Goal: Register for event/course

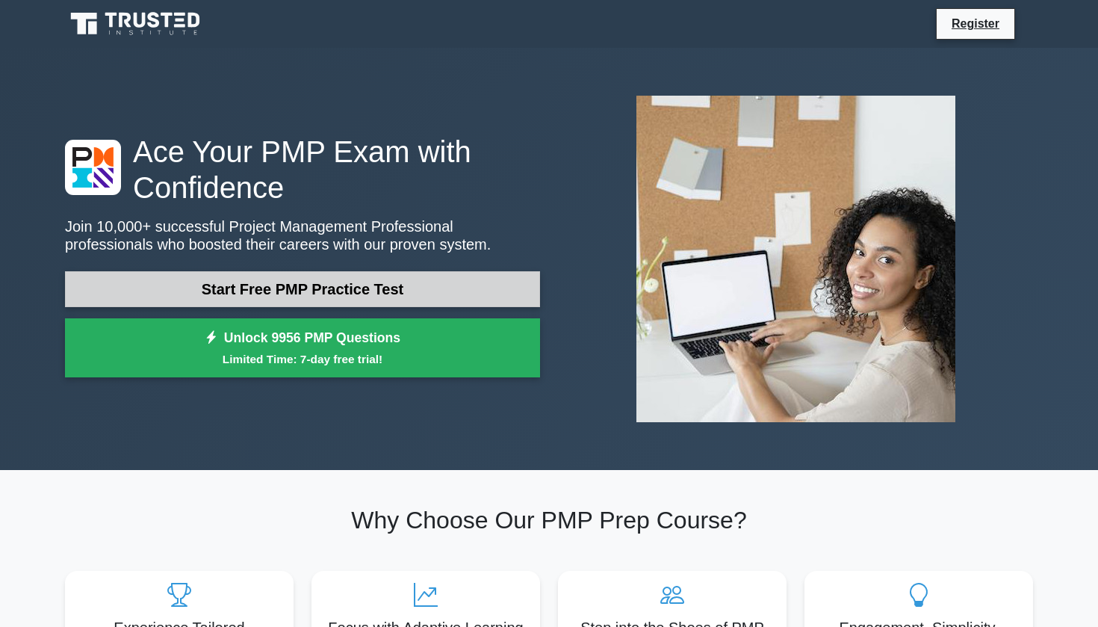
click at [426, 291] on link "Start Free PMP Practice Test" at bounding box center [302, 289] width 475 height 36
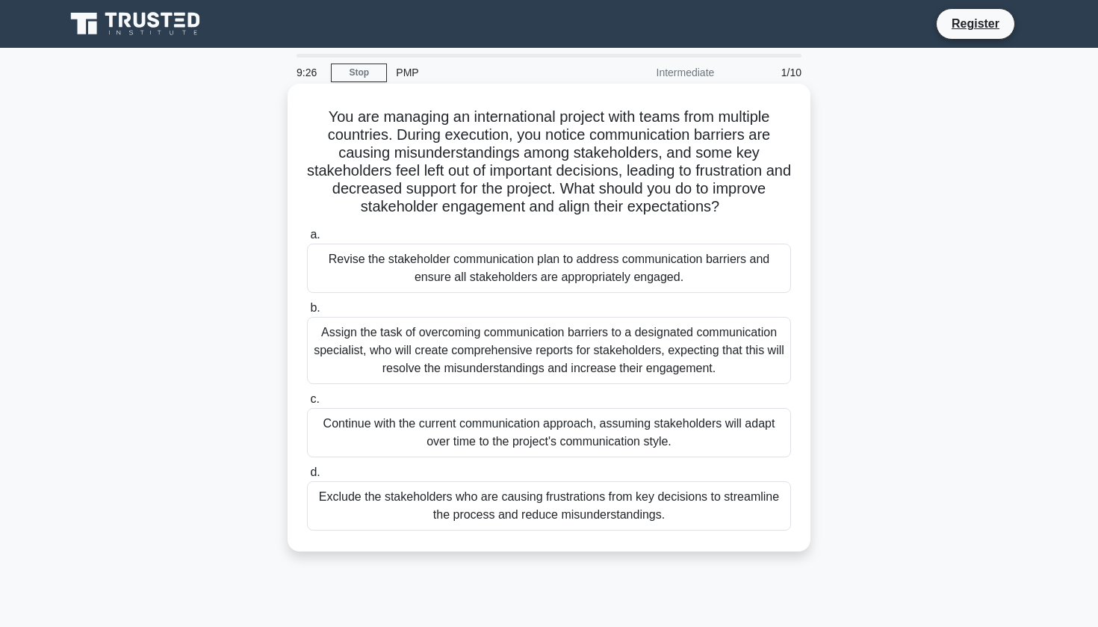
click at [512, 272] on div "Revise the stakeholder communication plan to address communication barriers and…" at bounding box center [549, 267] width 484 height 49
click at [307, 240] on input "a. Revise the stakeholder communication plan to address communication barriers …" at bounding box center [307, 235] width 0 height 10
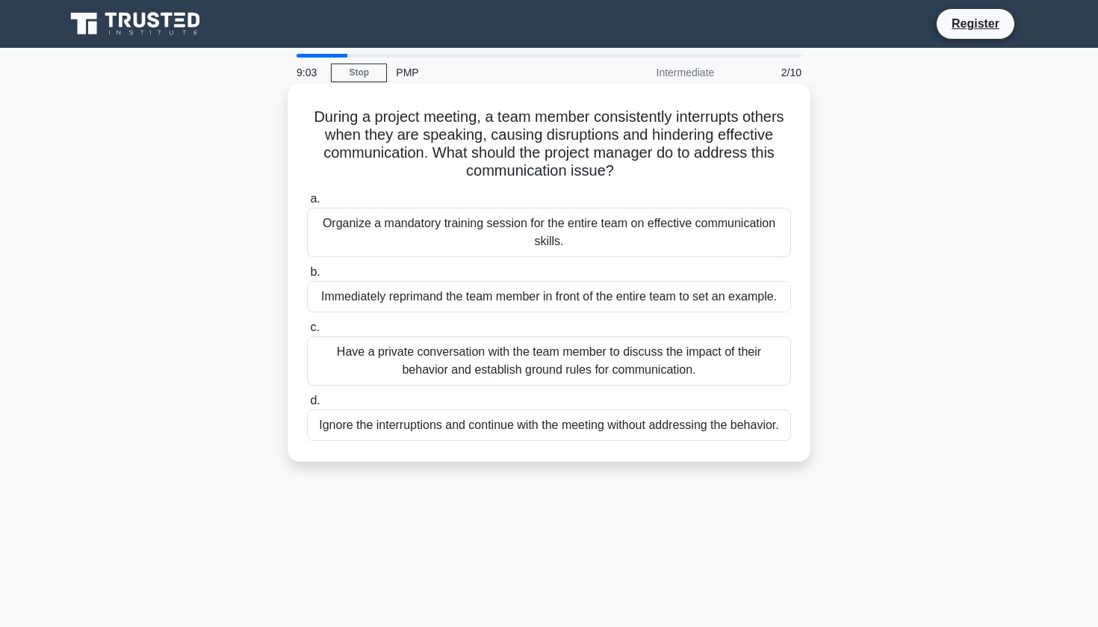
click at [491, 369] on div "Have a private conversation with the team member to discuss the impact of their…" at bounding box center [549, 360] width 484 height 49
click at [307, 332] on input "c. Have a private conversation with the team member to discuss the impact of th…" at bounding box center [307, 328] width 0 height 10
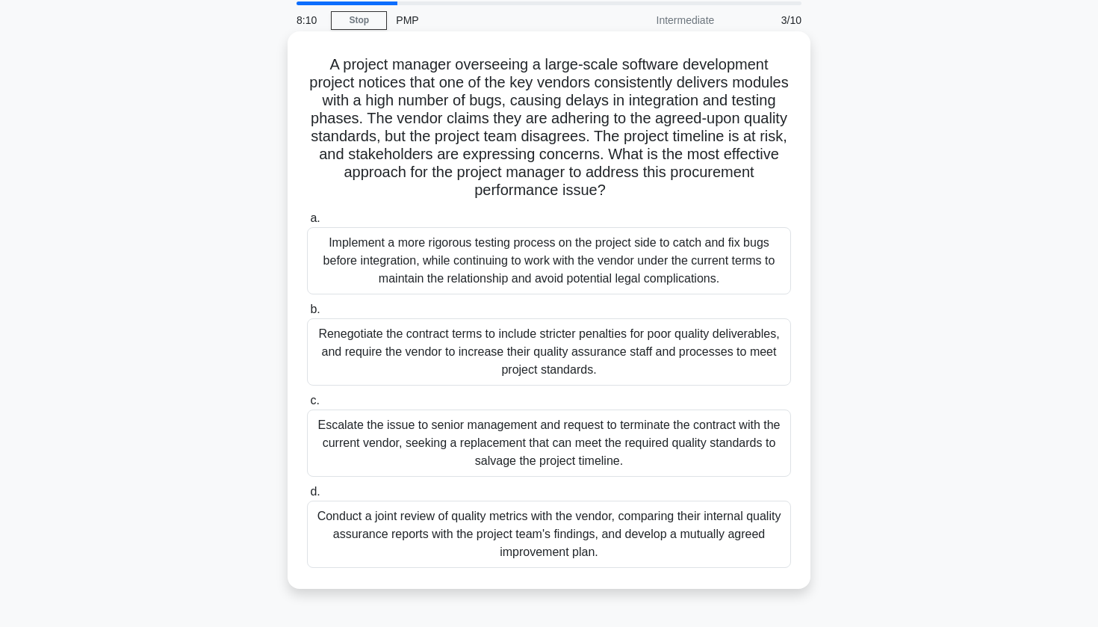
scroll to position [58, 0]
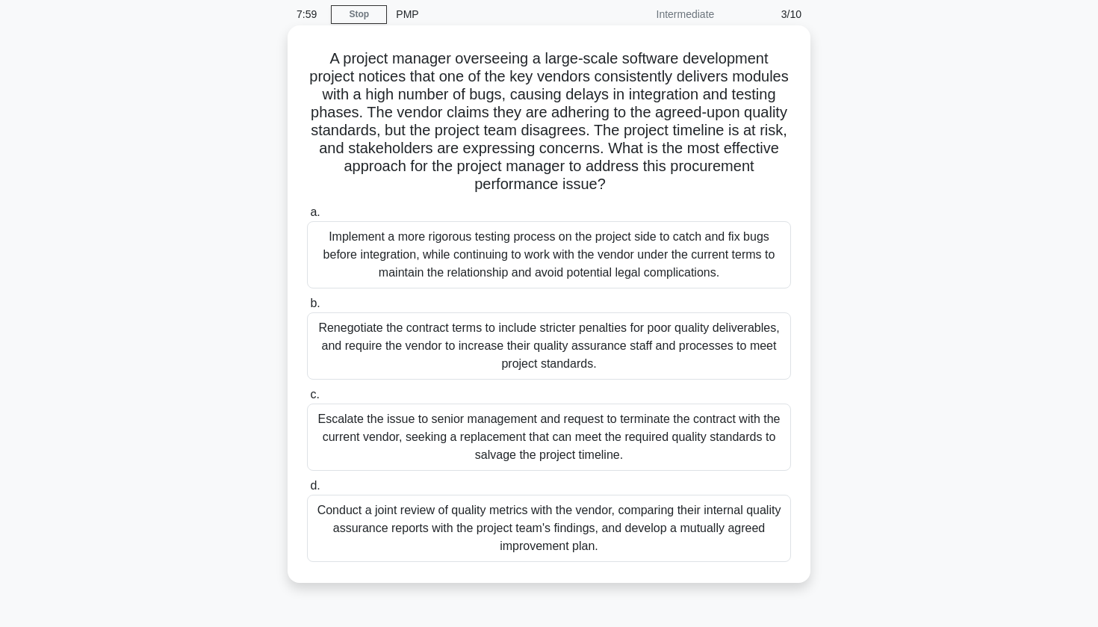
click at [474, 535] on div "Conduct a joint review of quality metrics with the vendor, comparing their inte…" at bounding box center [549, 527] width 484 height 67
click at [307, 491] on input "d. Conduct a joint review of quality metrics with the vendor, comparing their i…" at bounding box center [307, 486] width 0 height 10
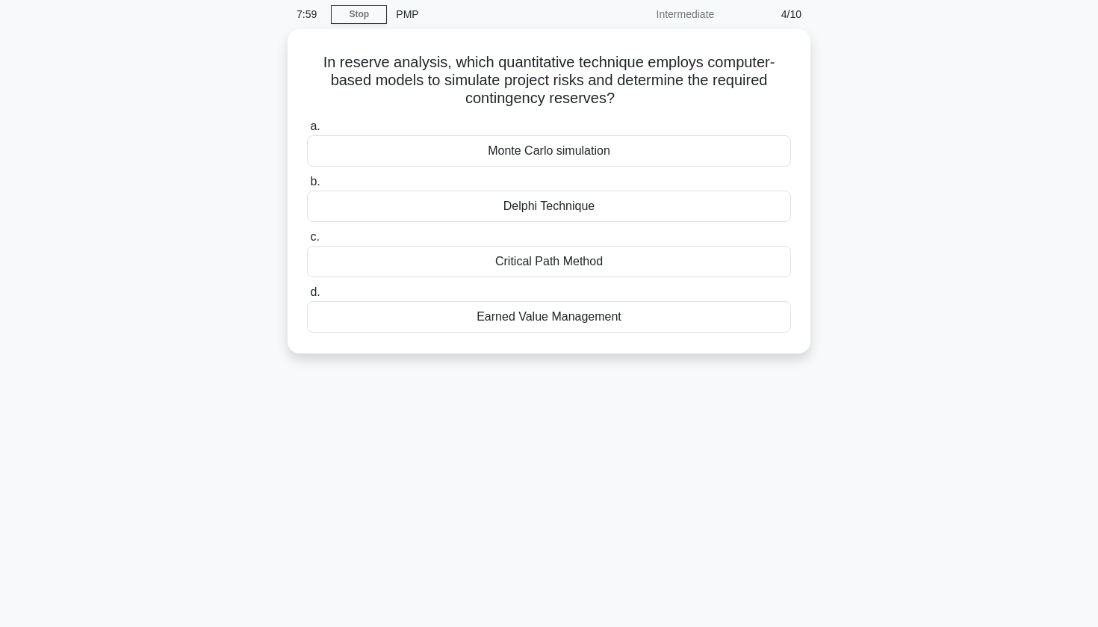
scroll to position [0, 0]
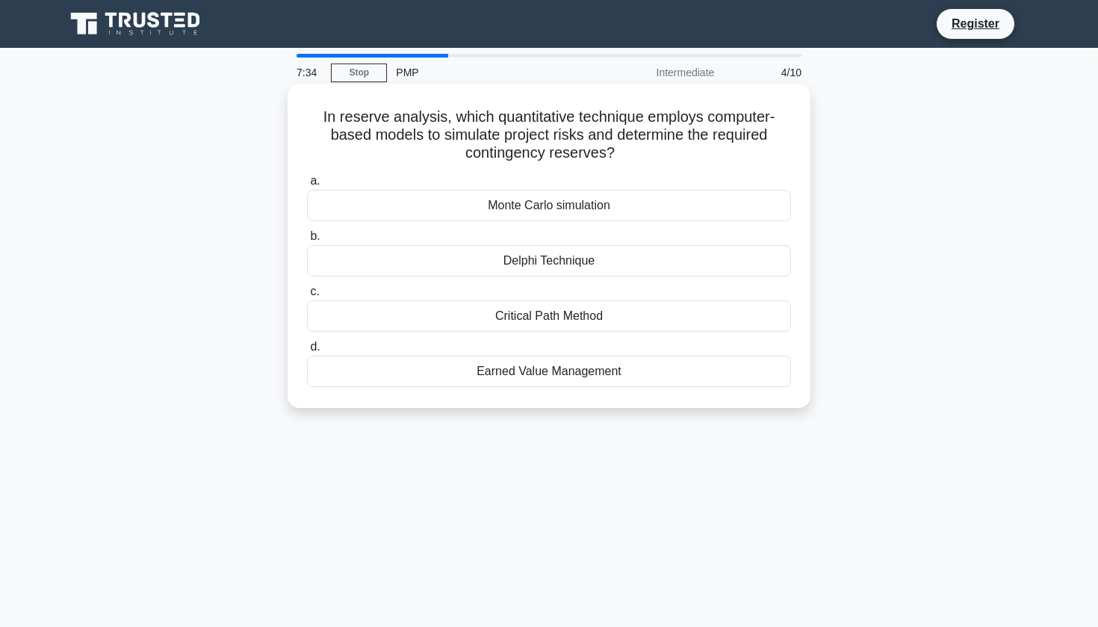
click at [537, 264] on div "Delphi Technique" at bounding box center [549, 260] width 484 height 31
click at [307, 241] on input "b. Delphi Technique" at bounding box center [307, 237] width 0 height 10
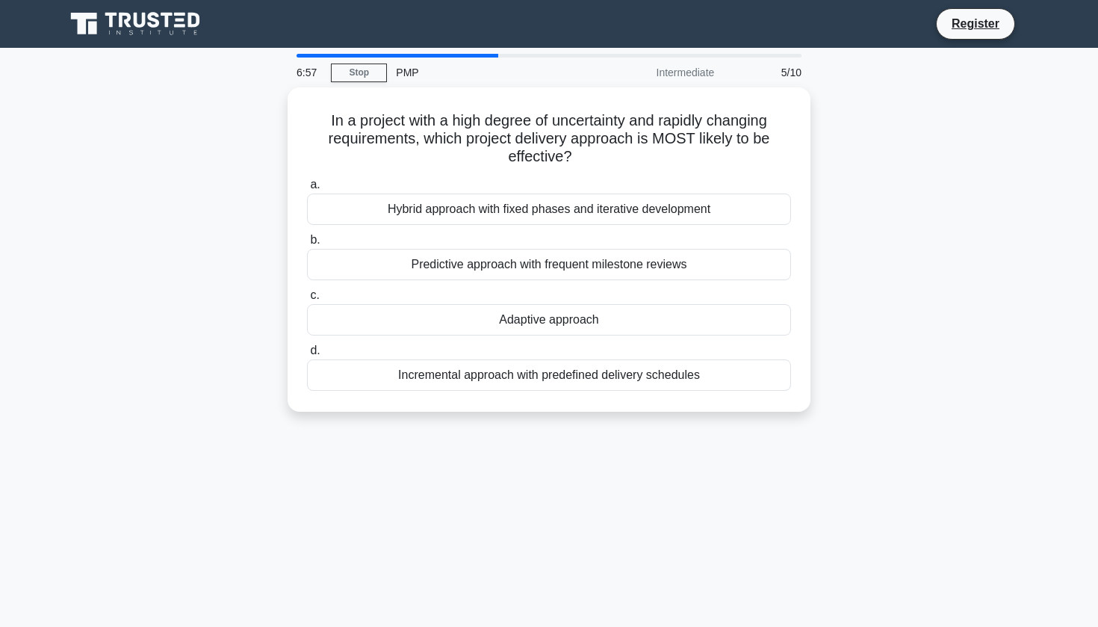
click at [537, 264] on div "Predictive approach with frequent milestone reviews" at bounding box center [549, 264] width 484 height 31
click at [307, 245] on input "b. Predictive approach with frequent milestone reviews" at bounding box center [307, 240] width 0 height 10
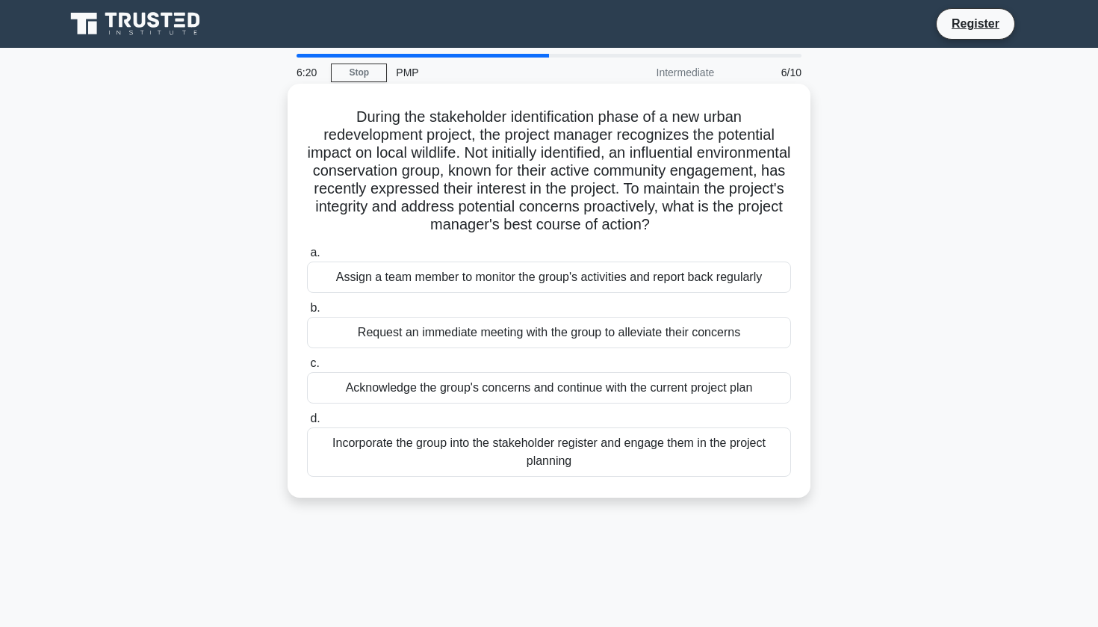
click at [403, 452] on div "Incorporate the group into the stakeholder register and engage them in the proj…" at bounding box center [549, 451] width 484 height 49
click at [307, 423] on input "d. Incorporate the group into the stakeholder register and engage them in the p…" at bounding box center [307, 419] width 0 height 10
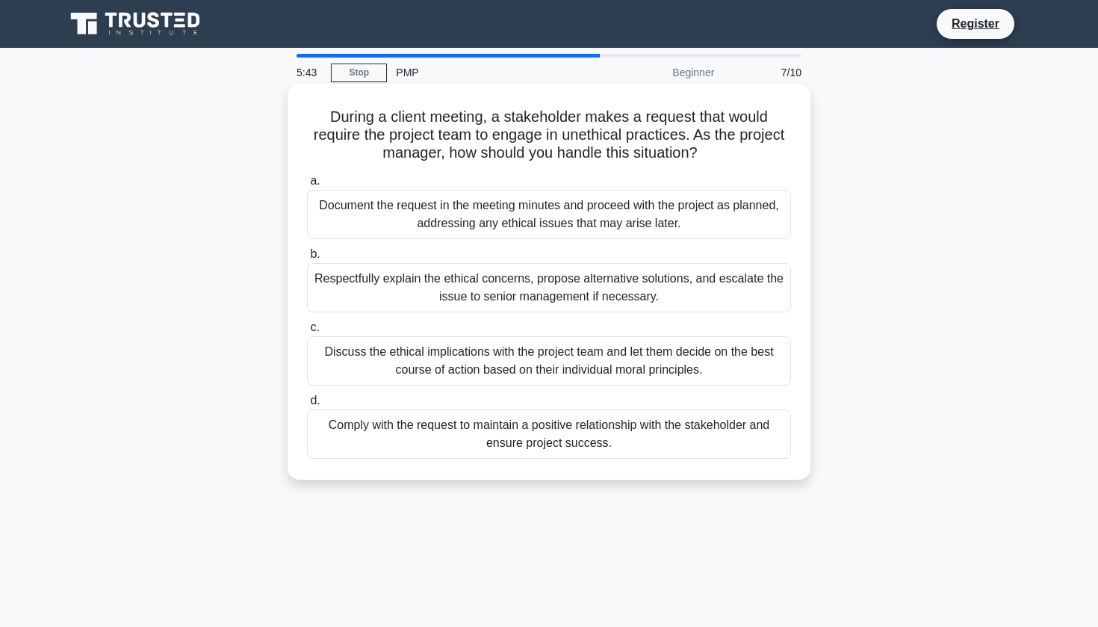
click at [385, 291] on div "Respectfully explain the ethical concerns, propose alternative solutions, and e…" at bounding box center [549, 287] width 484 height 49
click at [307, 259] on input "b. Respectfully explain the ethical concerns, propose alternative solutions, an…" at bounding box center [307, 254] width 0 height 10
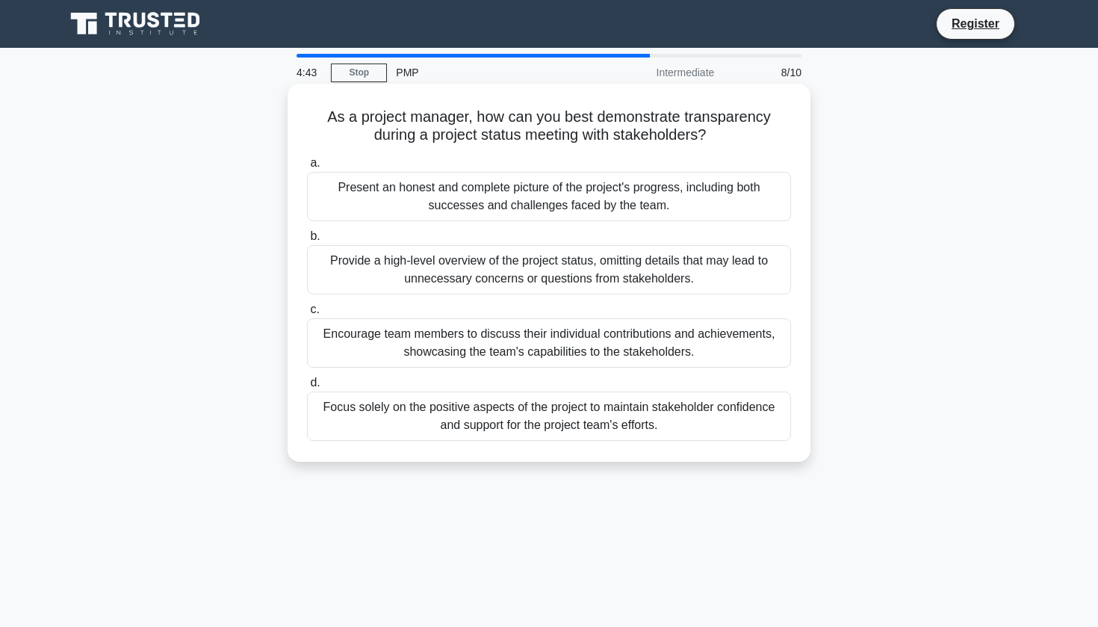
click at [380, 195] on div "Present an honest and complete picture of the project's progress, including bot…" at bounding box center [549, 196] width 484 height 49
click at [307, 168] on input "a. Present an honest and complete picture of the project's progress, including …" at bounding box center [307, 163] width 0 height 10
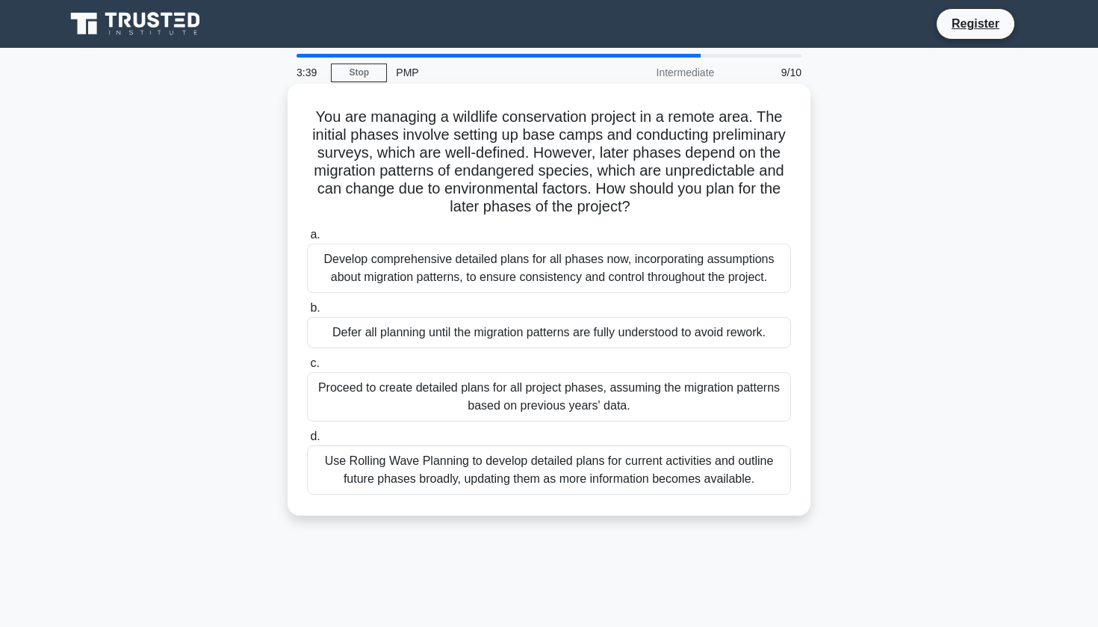
click at [598, 489] on div "Use Rolling Wave Planning to develop detailed plans for current activities and …" at bounding box center [549, 469] width 484 height 49
click at [307, 441] on input "d. Use Rolling Wave Planning to develop detailed plans for current activities a…" at bounding box center [307, 437] width 0 height 10
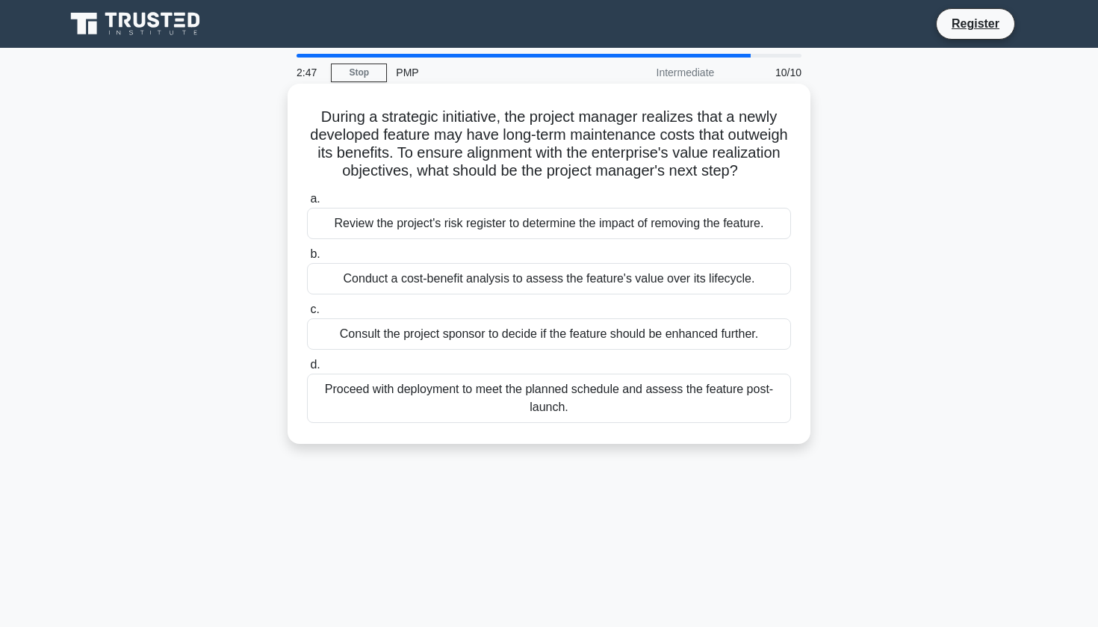
click at [622, 268] on div "Conduct a cost-benefit analysis to assess the feature's value over its lifecycl…" at bounding box center [549, 278] width 484 height 31
click at [307, 259] on input "b. Conduct a cost-benefit analysis to assess the feature's value over its lifec…" at bounding box center [307, 254] width 0 height 10
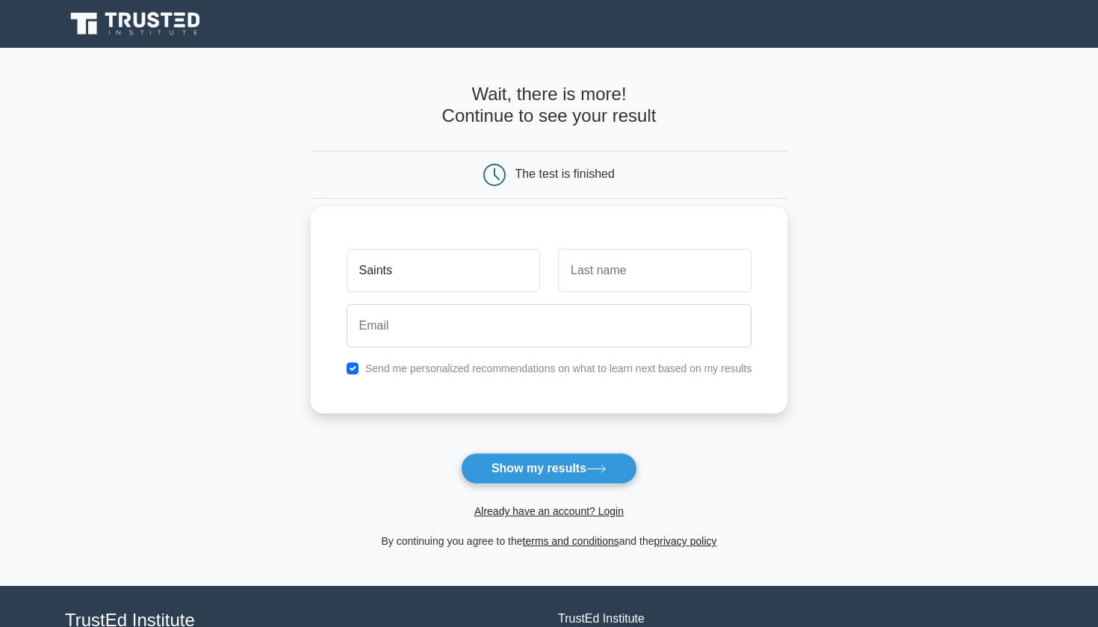
type input "Saints"
type input "pagalun"
type input "Pagalunan"
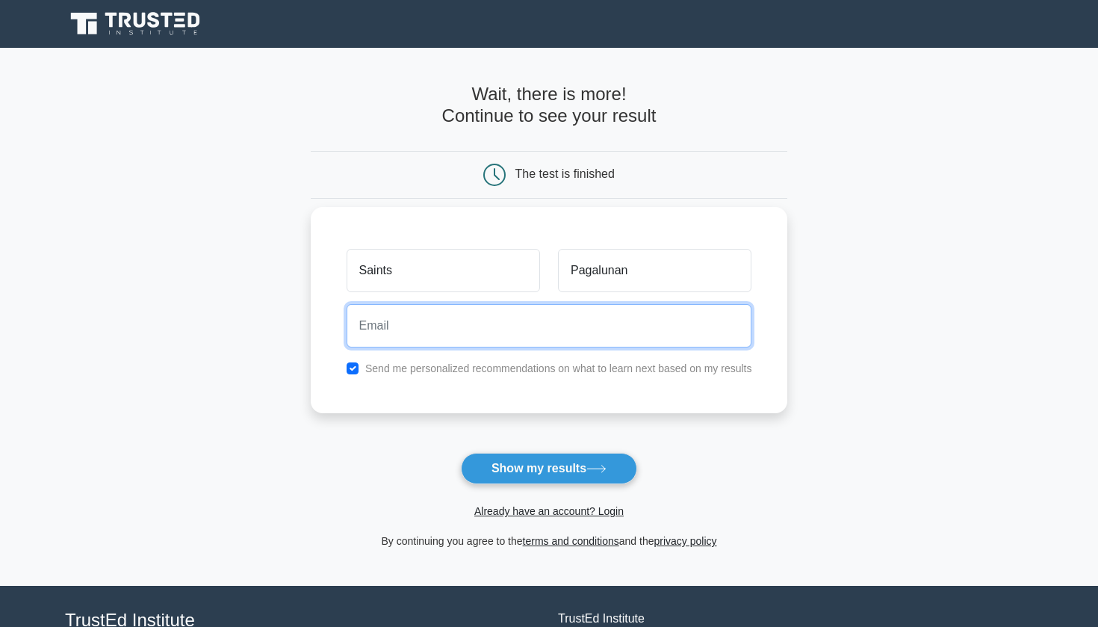
type input "s.pagalunan@gmail.com"
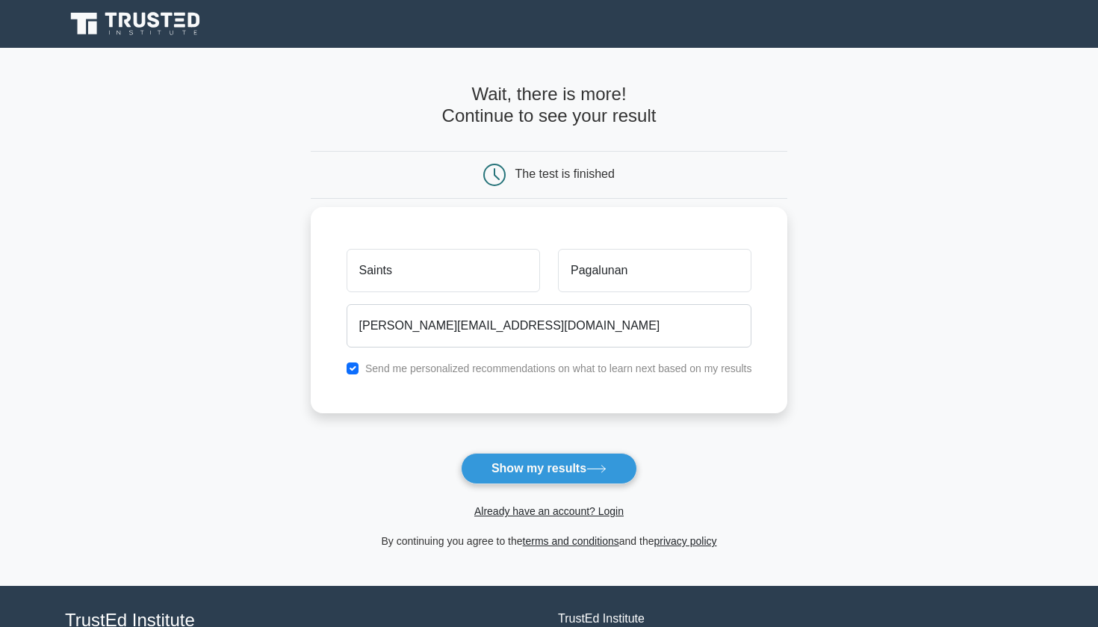
click at [528, 372] on label "Send me personalized recommendations on what to learn next based on my results" at bounding box center [558, 368] width 387 height 12
click at [397, 367] on label "Send me personalized recommendations on what to learn next based on my results" at bounding box center [558, 368] width 387 height 12
click at [359, 368] on div "Send me personalized recommendations on what to learn next based on my results" at bounding box center [549, 368] width 423 height 18
click at [353, 370] on input "checkbox" at bounding box center [353, 368] width 12 height 12
checkbox input "false"
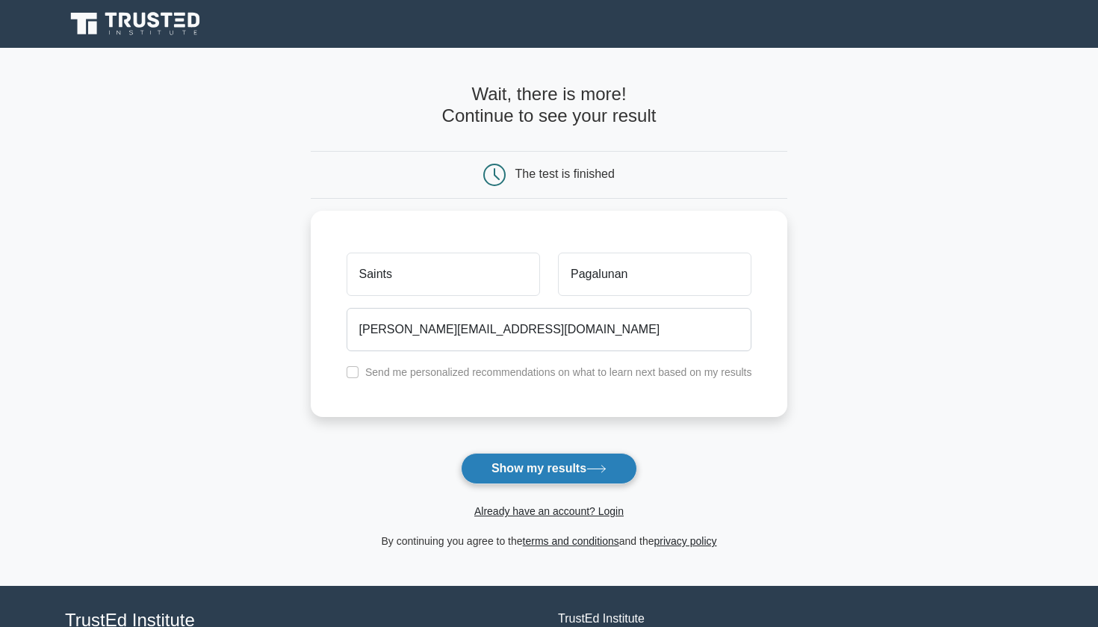
click at [493, 471] on button "Show my results" at bounding box center [549, 468] width 176 height 31
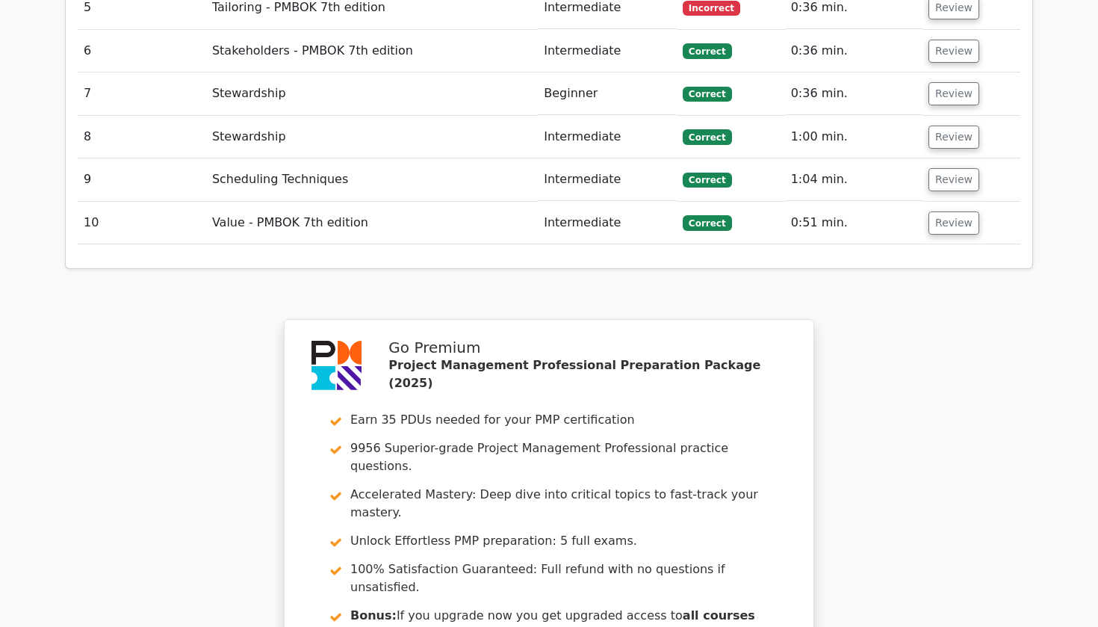
scroll to position [2380, 0]
